Goal: Task Accomplishment & Management: Manage account settings

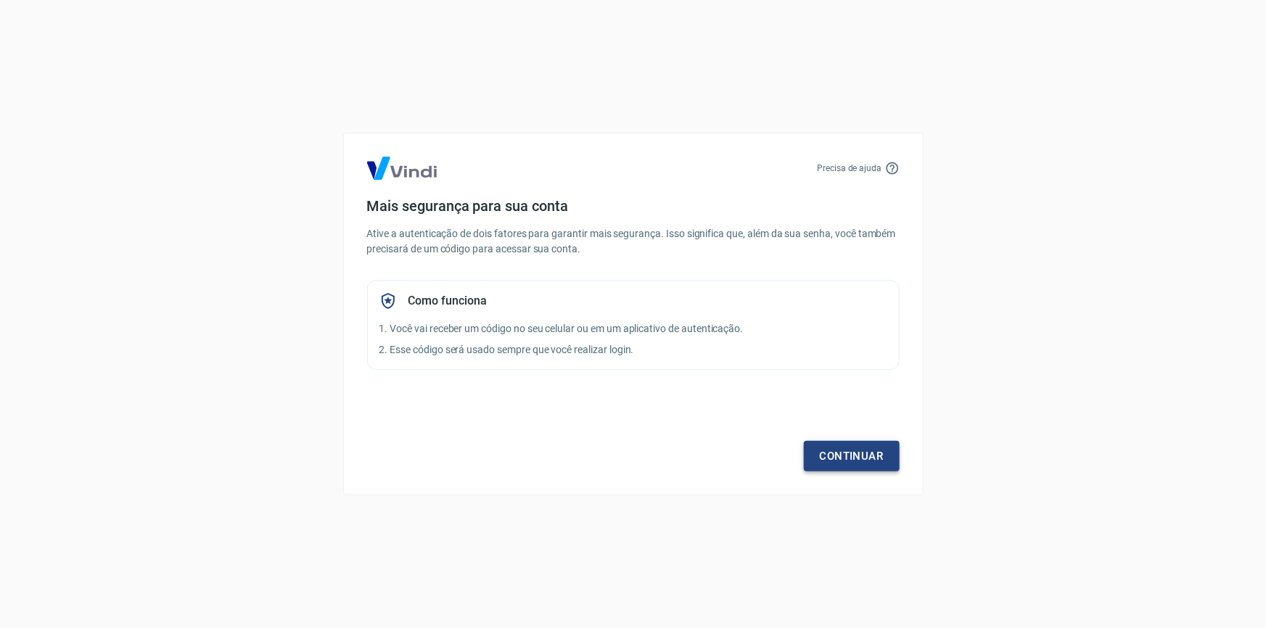
click at [846, 450] on link "Continuar" at bounding box center [852, 456] width 96 height 30
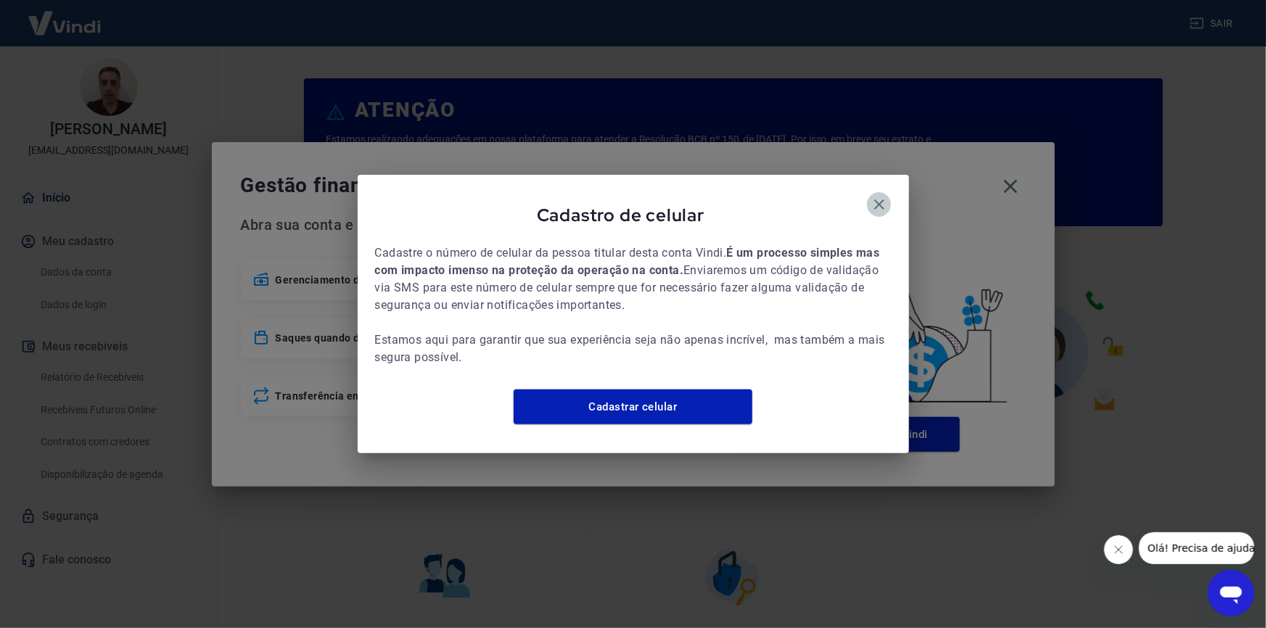
click at [878, 197] on icon "button" at bounding box center [878, 204] width 17 height 17
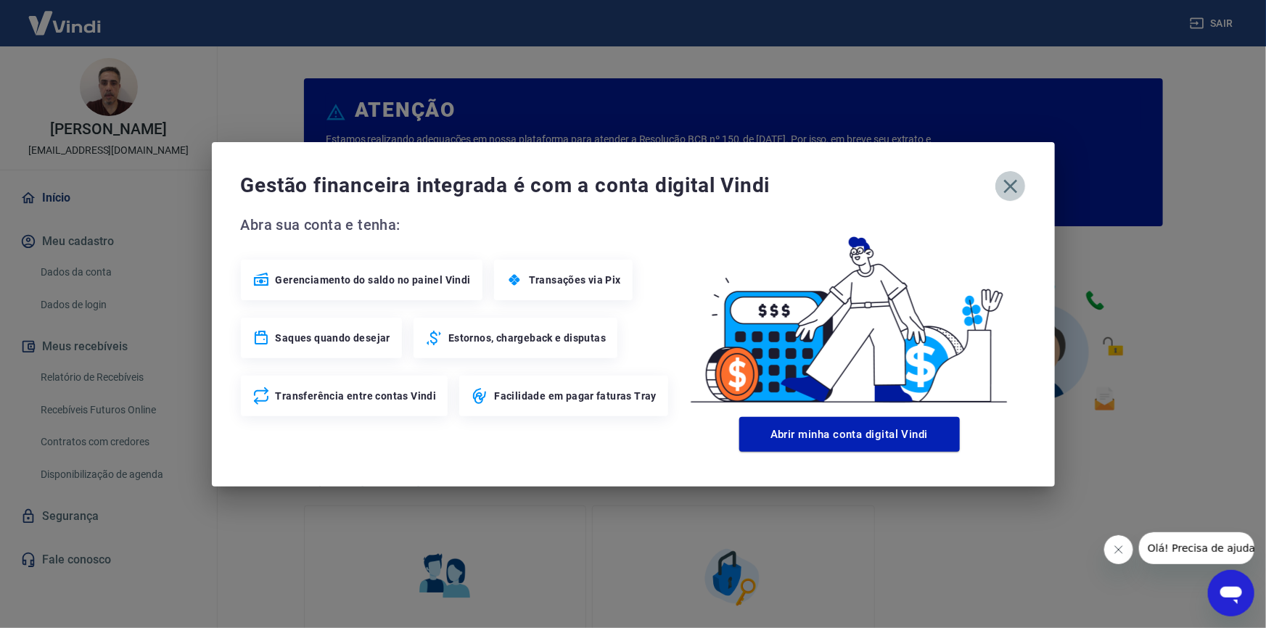
click at [1009, 181] on icon "button" at bounding box center [1010, 186] width 23 height 23
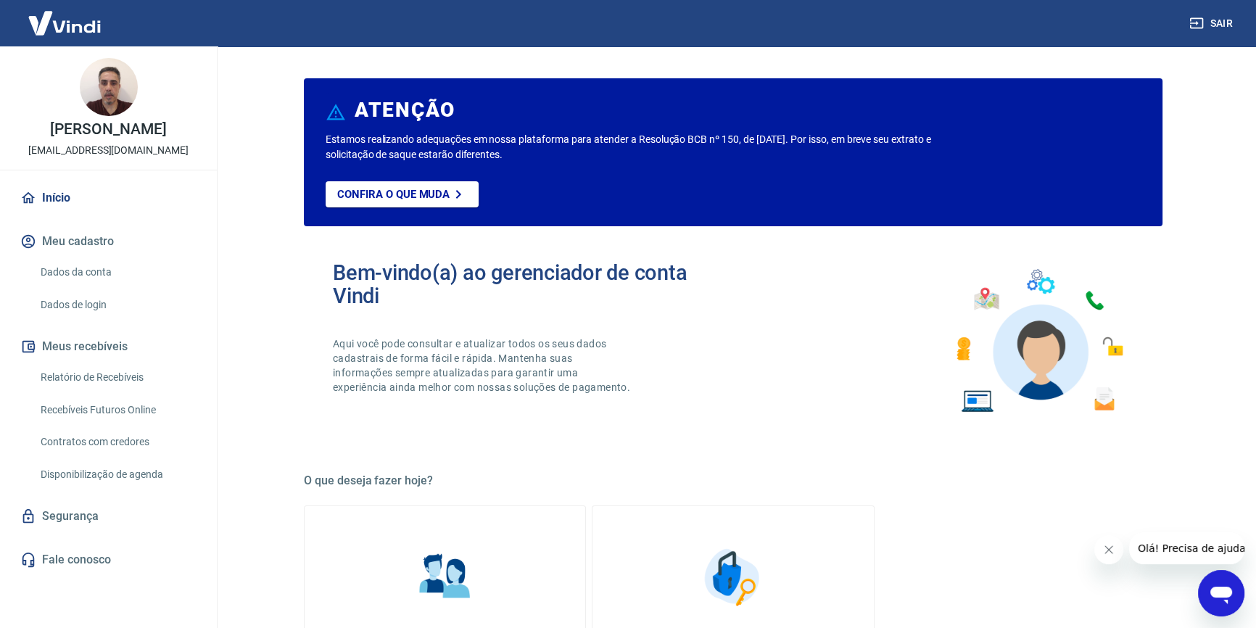
click at [89, 390] on link "Relatório de Recebíveis" at bounding box center [117, 378] width 165 height 30
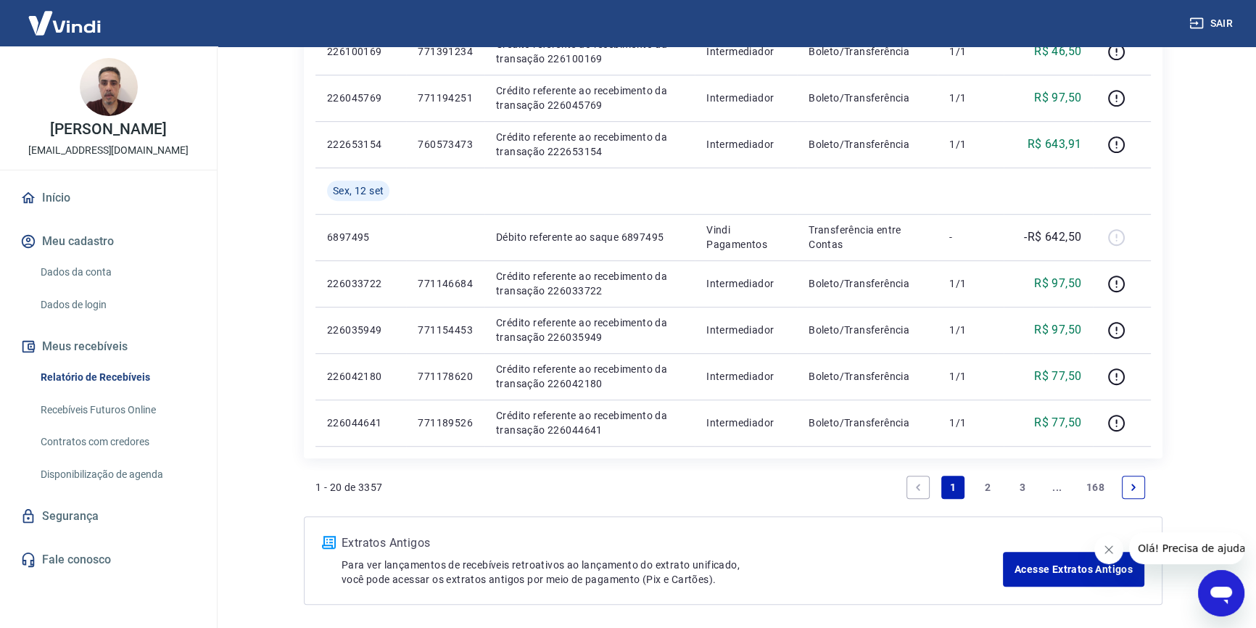
scroll to position [1020, 0]
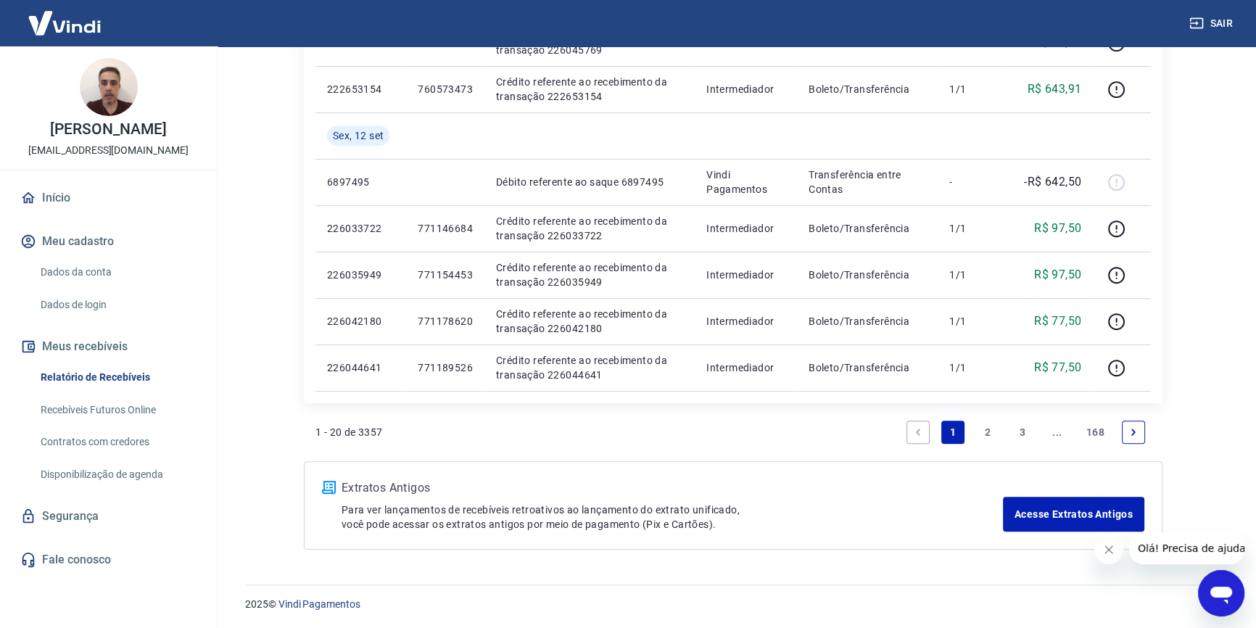
drag, startPoint x: 1022, startPoint y: 428, endPoint x: 1032, endPoint y: 421, distance: 12.1
click at [1022, 428] on link "3" at bounding box center [1022, 432] width 23 height 23
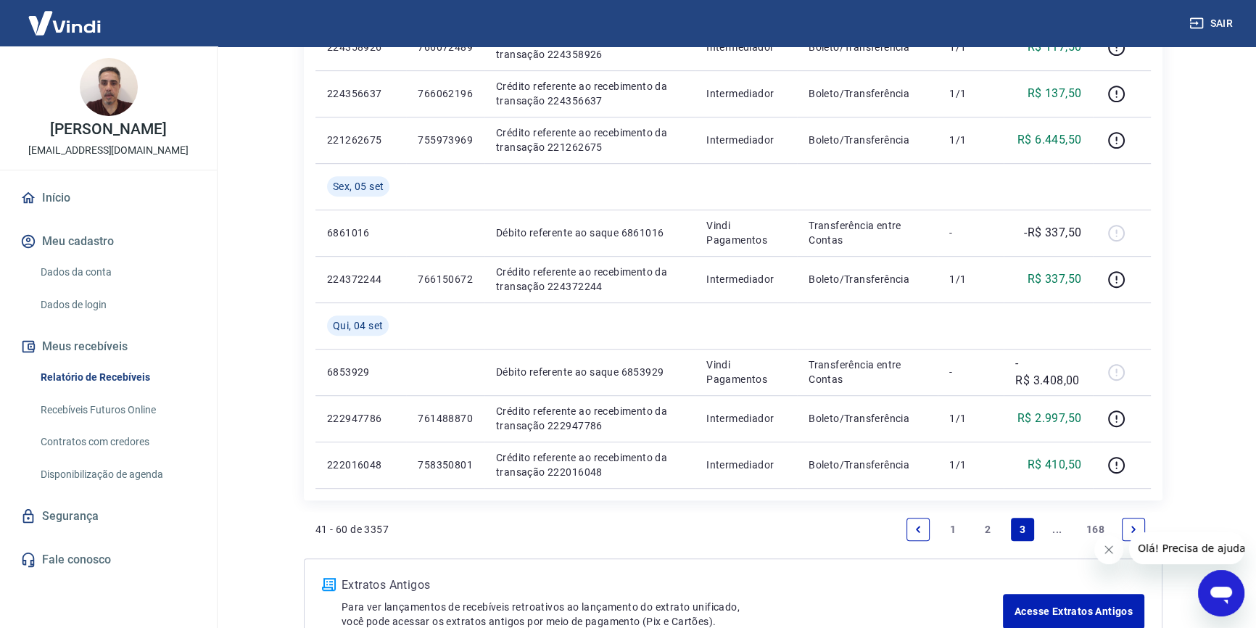
scroll to position [1020, 0]
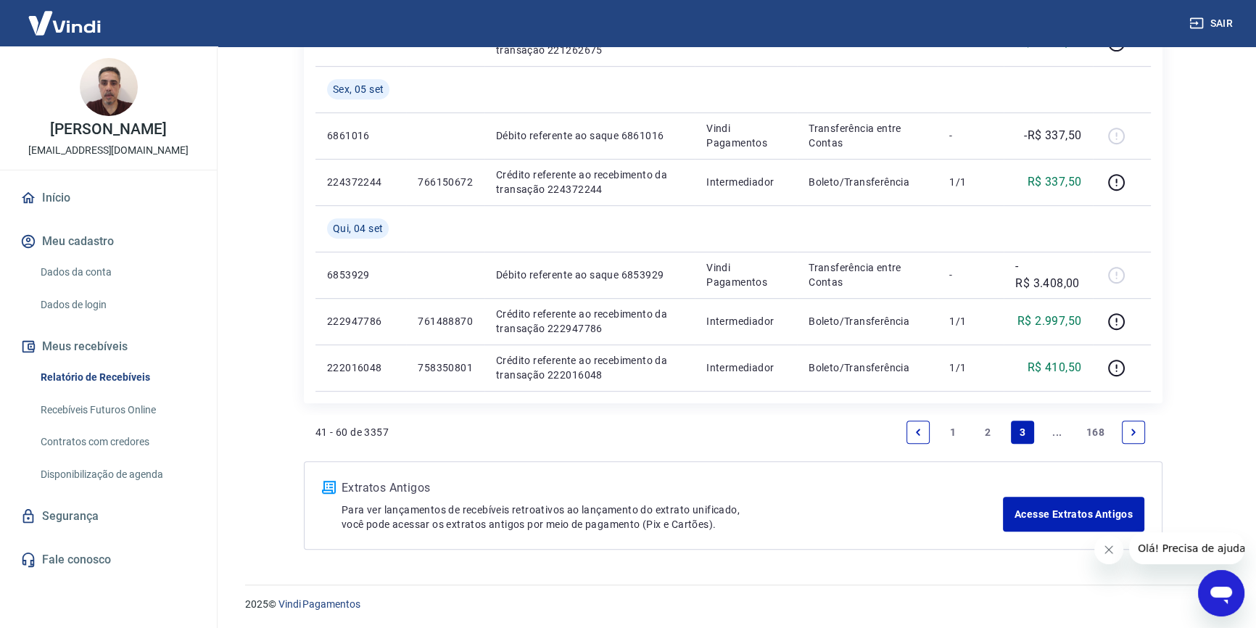
click at [1126, 429] on link "Next page" at bounding box center [1133, 432] width 23 height 23
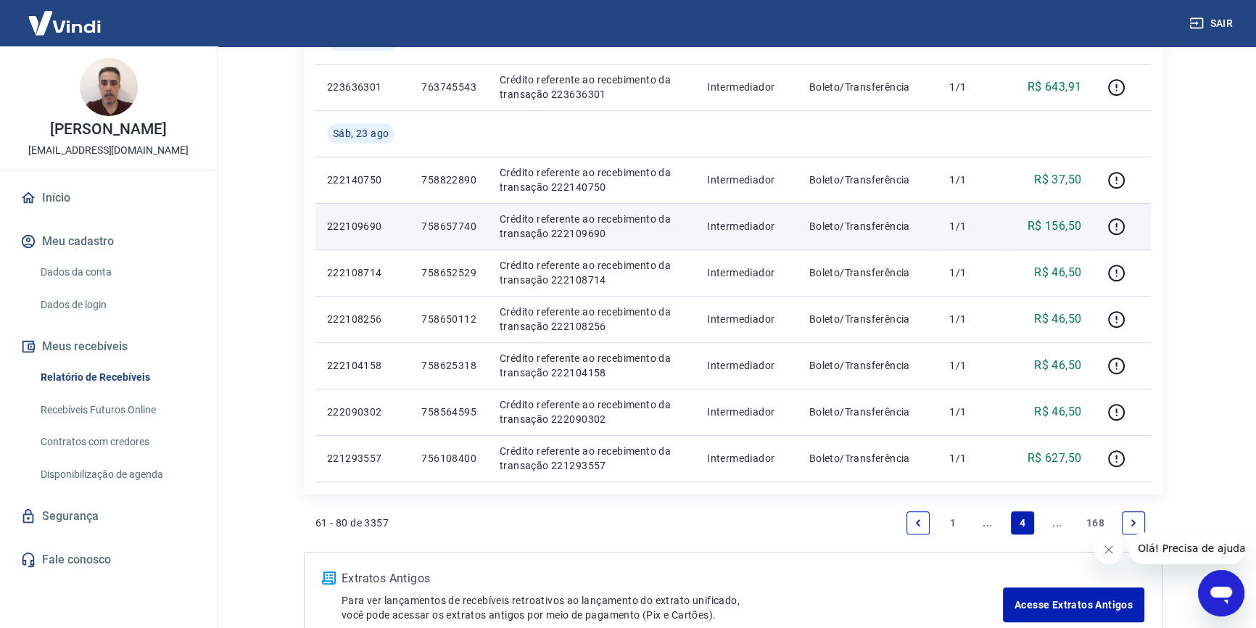
scroll to position [1159, 0]
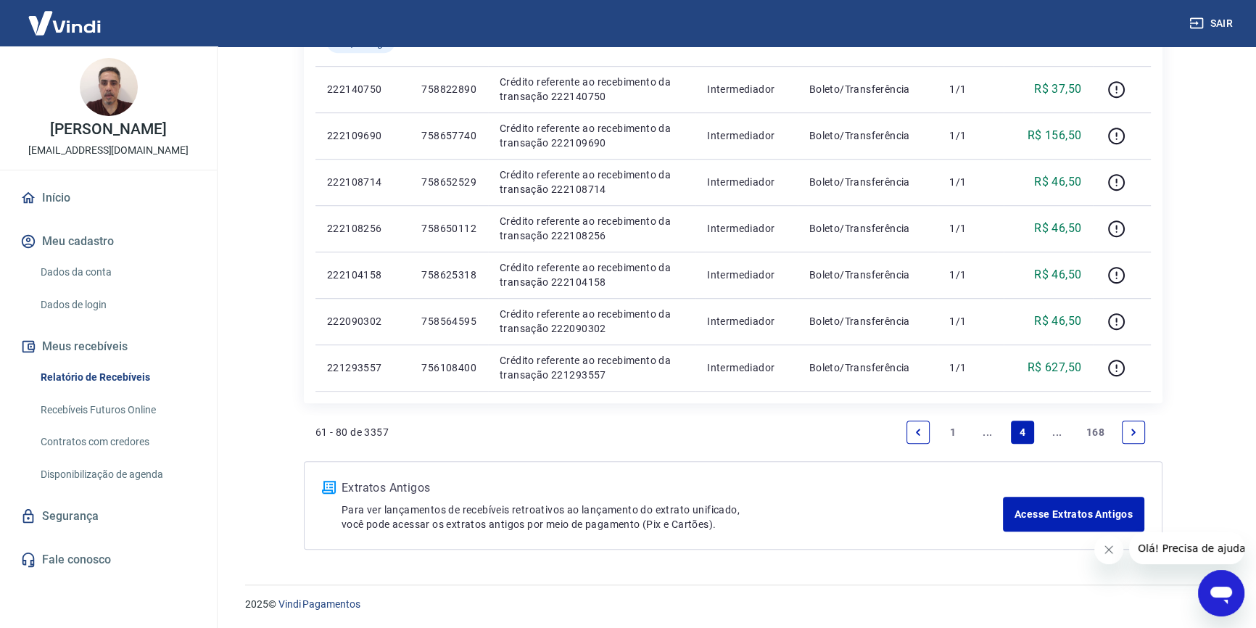
click at [1133, 432] on icon "Next page" at bounding box center [1134, 432] width 4 height 7
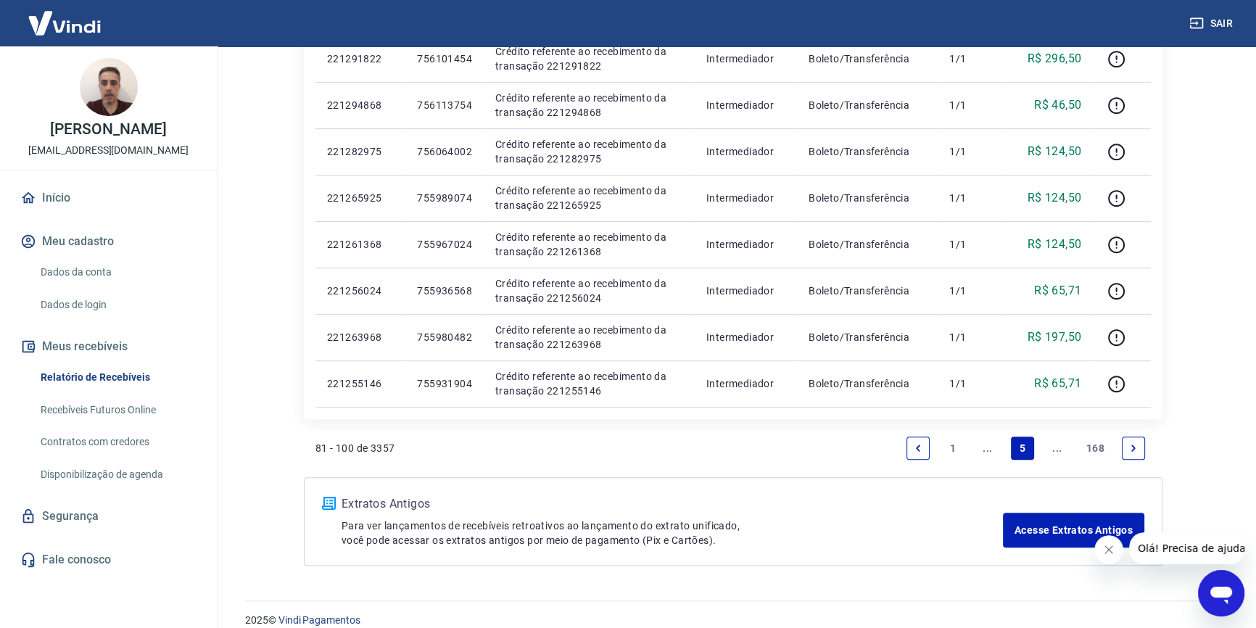
scroll to position [973, 0]
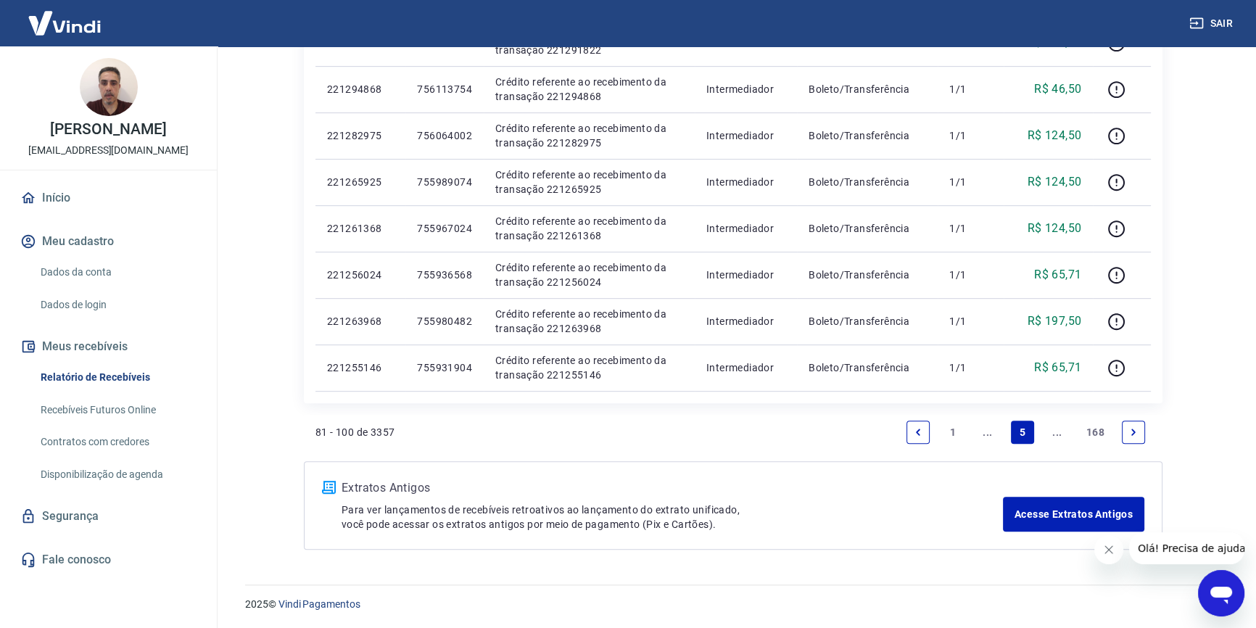
click at [1137, 435] on icon "Next page" at bounding box center [1134, 432] width 10 height 10
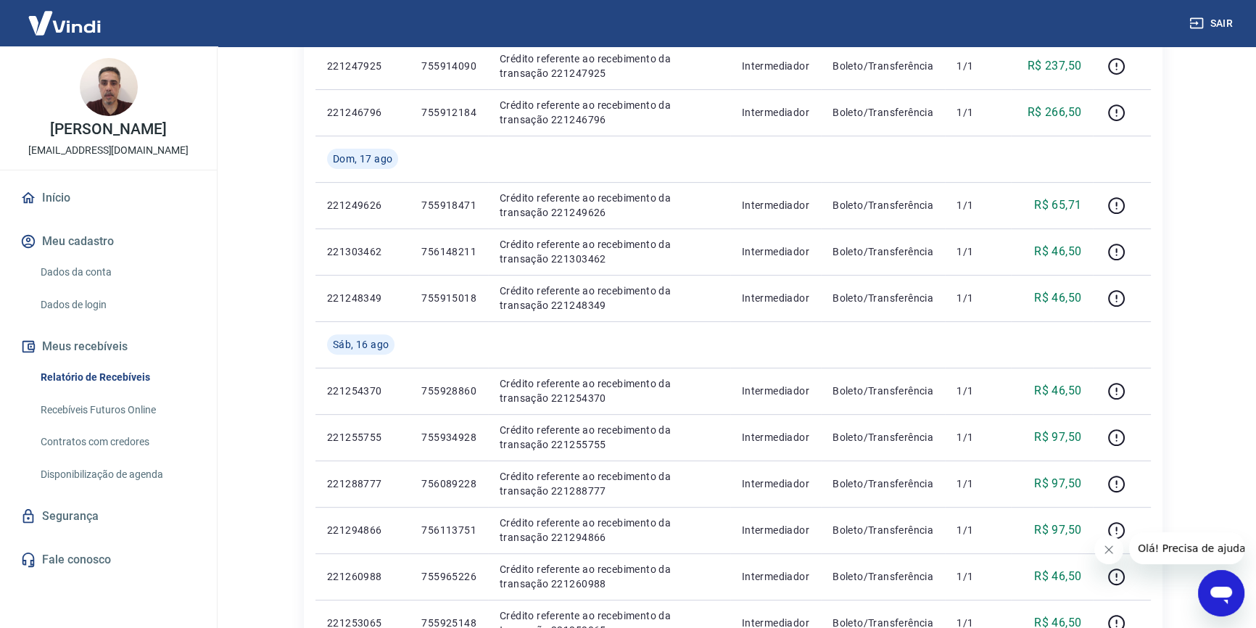
scroll to position [973, 0]
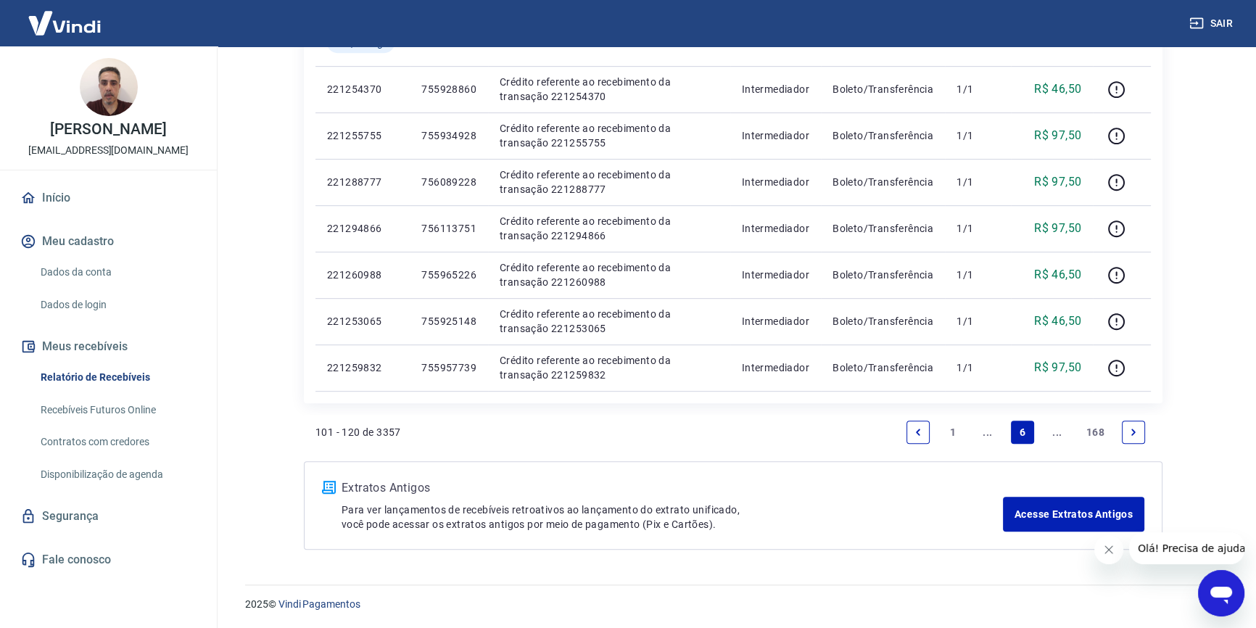
click at [913, 428] on icon "Previous page" at bounding box center [918, 432] width 10 height 10
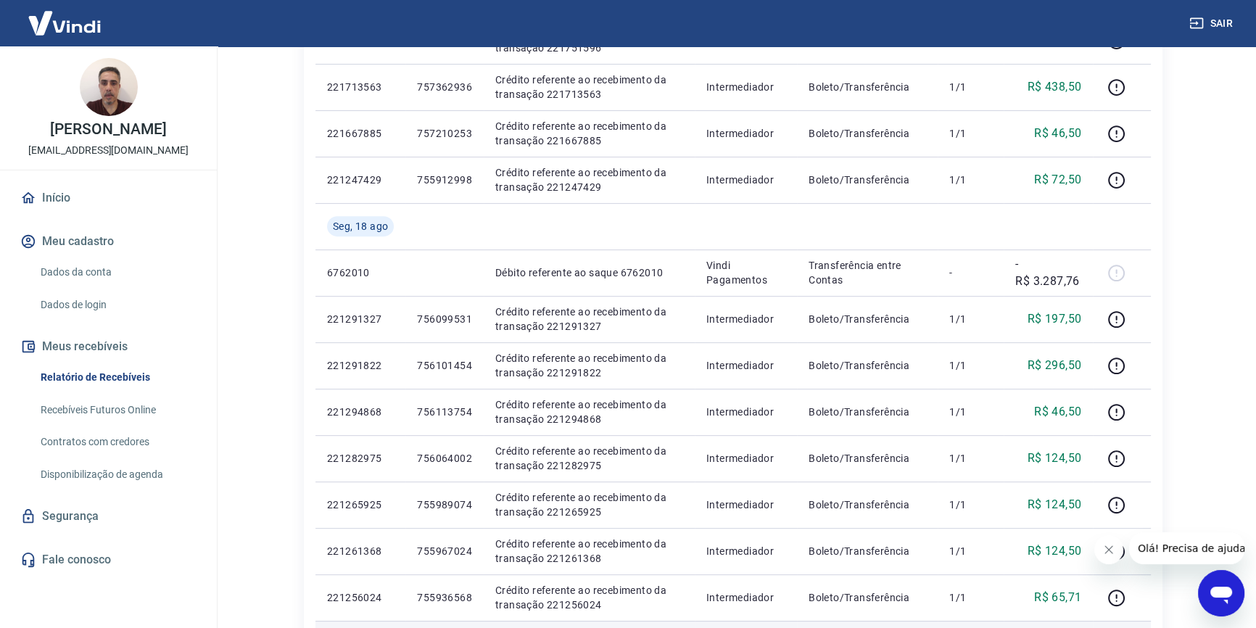
scroll to position [973, 0]
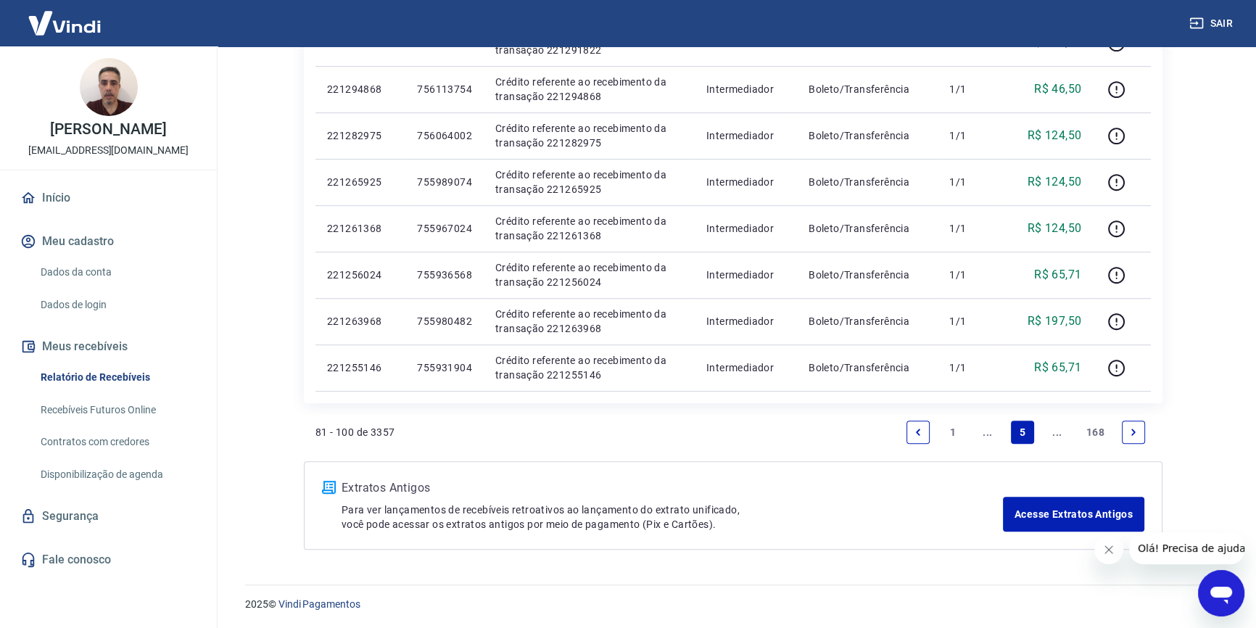
click at [914, 432] on icon "Previous page" at bounding box center [918, 432] width 10 height 10
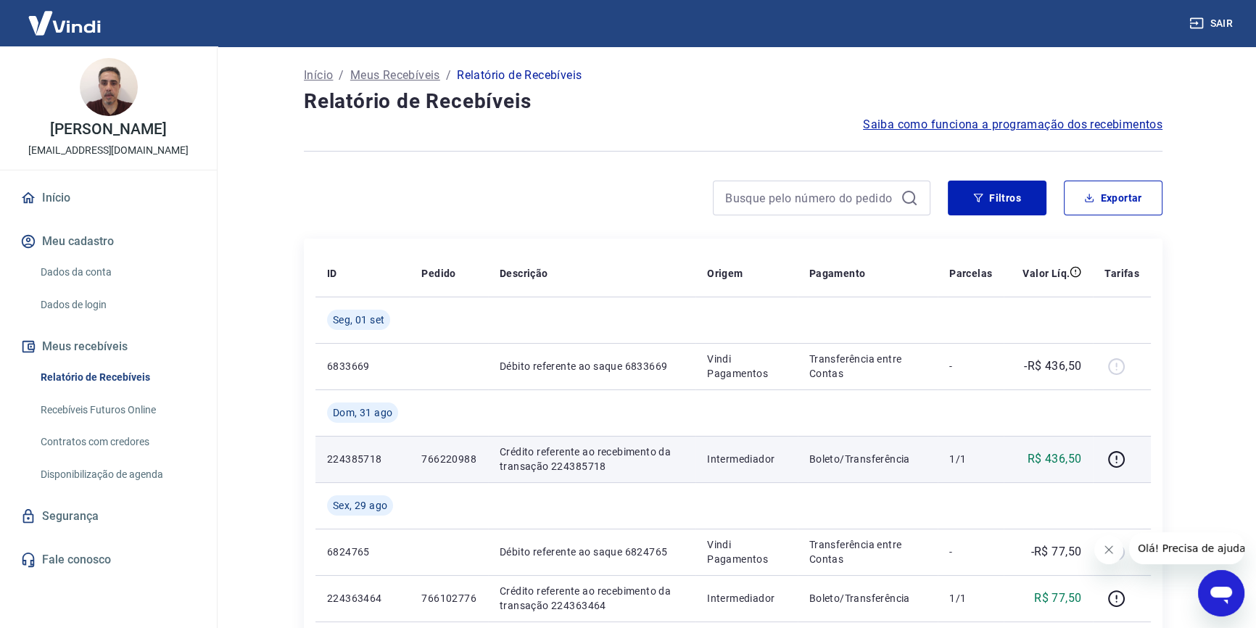
scroll to position [65, 0]
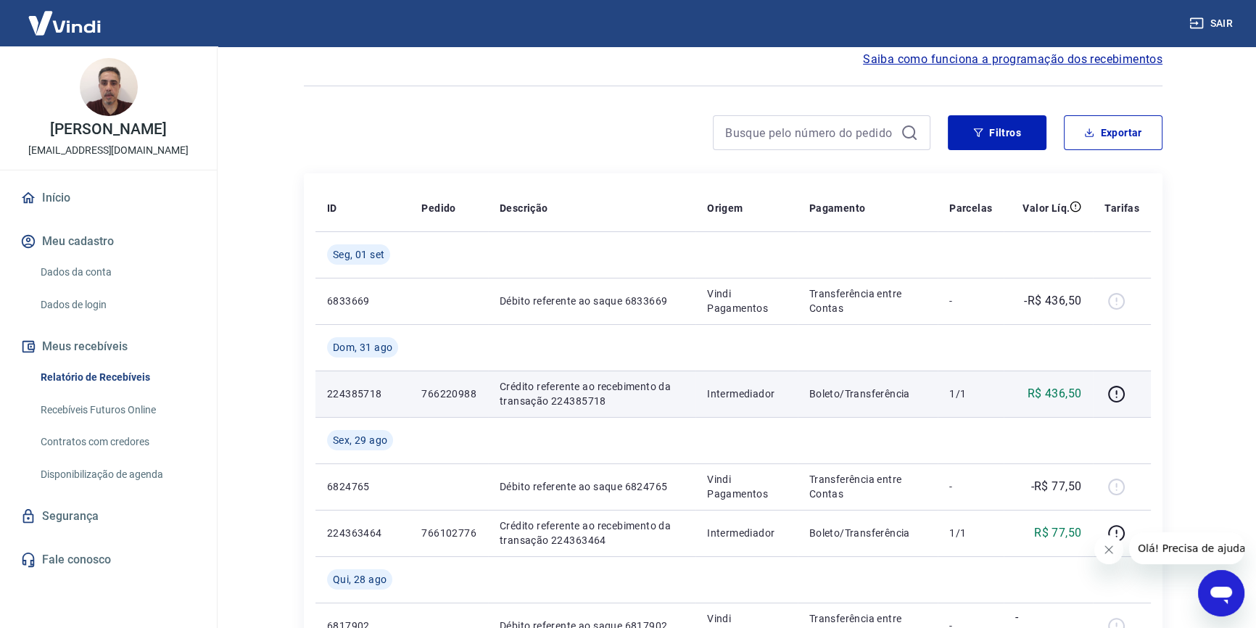
click at [440, 395] on p "766220988" at bounding box center [448, 394] width 55 height 15
copy p "766220988"
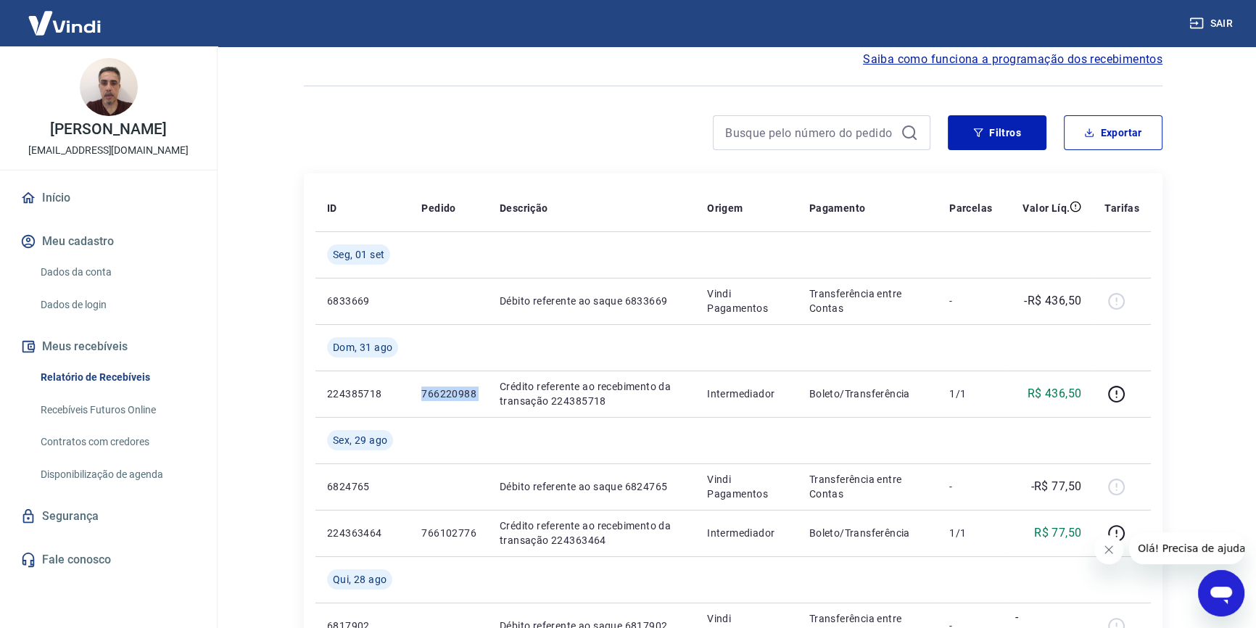
copy p "766220988"
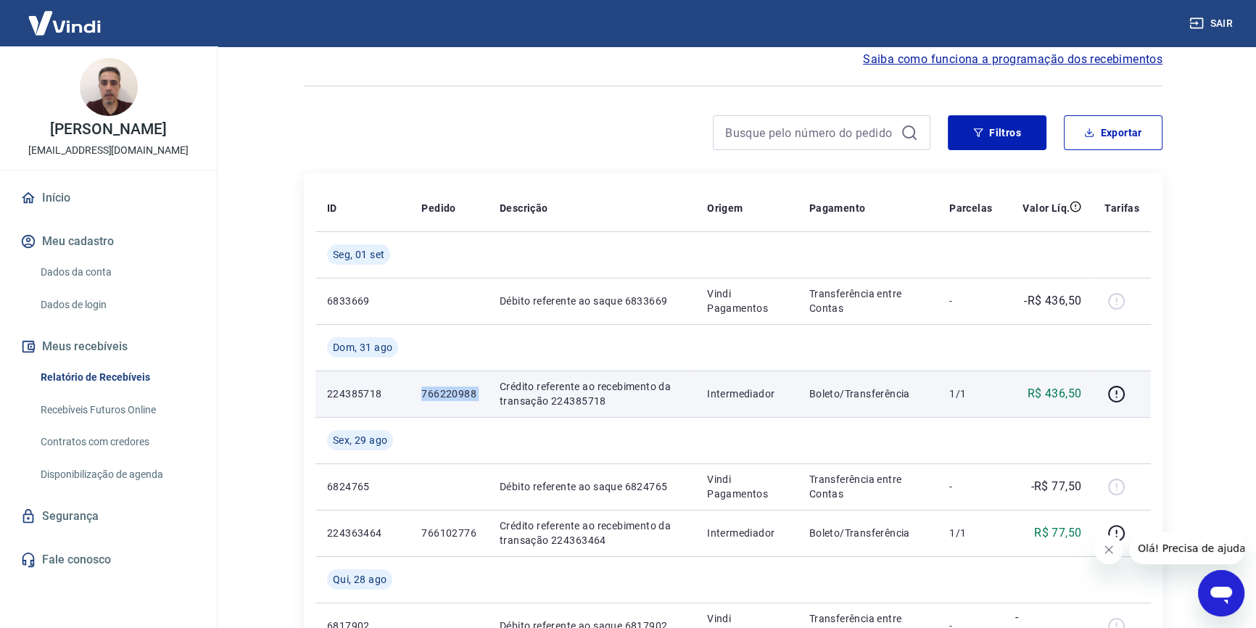
click at [423, 390] on p "766220988" at bounding box center [448, 394] width 55 height 15
drag, startPoint x: 423, startPoint y: 390, endPoint x: 479, endPoint y: 391, distance: 55.9
click at [479, 391] on td "766220988" at bounding box center [449, 394] width 78 height 46
